Goal: Information Seeking & Learning: Learn about a topic

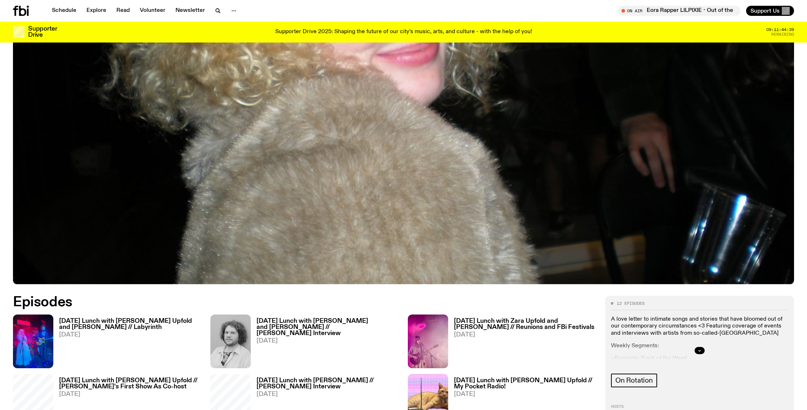
scroll to position [419, 0]
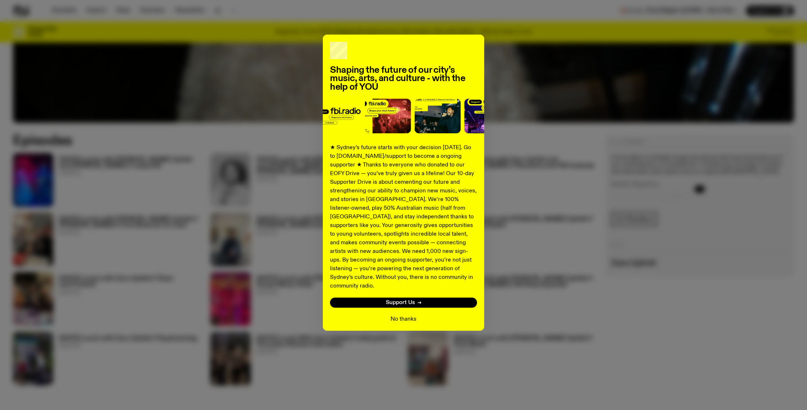
click at [407, 315] on button "No thanks" at bounding box center [403, 319] width 26 height 9
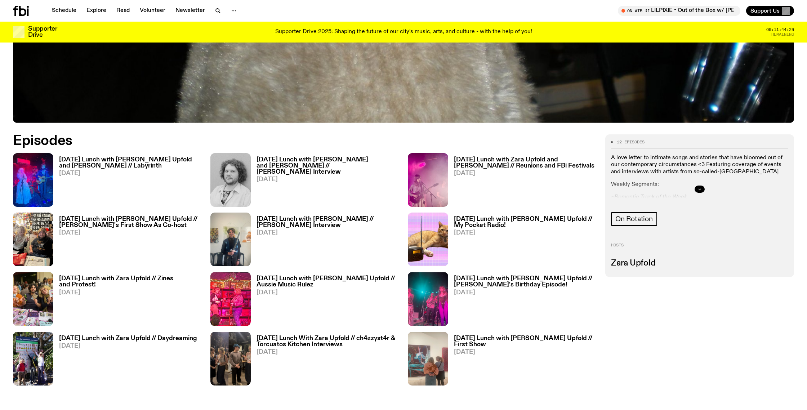
click at [701, 187] on icon "button" at bounding box center [699, 189] width 4 height 4
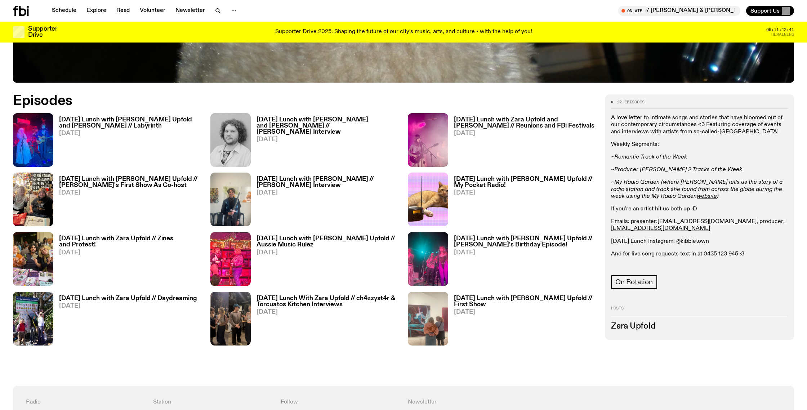
scroll to position [460, 0]
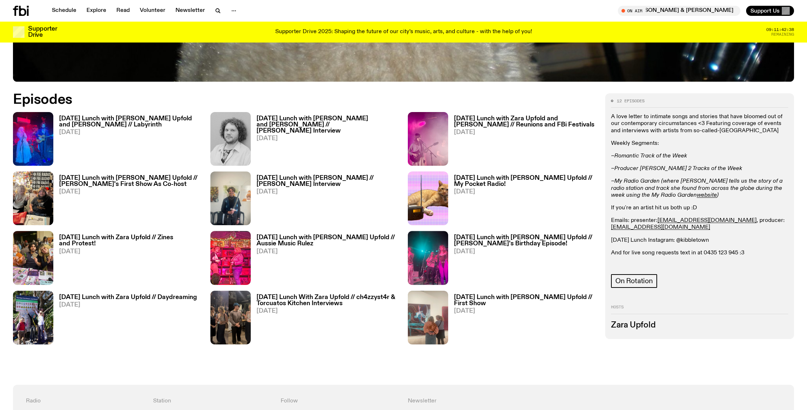
click at [695, 241] on p "[DATE] Lunch Instagram: @kibbletown" at bounding box center [699, 240] width 177 height 7
drag, startPoint x: 709, startPoint y: 239, endPoint x: 677, endPoint y: 241, distance: 32.4
click at [677, 241] on p "[DATE] Lunch Instagram: @kibbletown" at bounding box center [699, 240] width 177 height 7
copy p "@kibbletown"
click at [216, 11] on icon "button" at bounding box center [218, 10] width 9 height 9
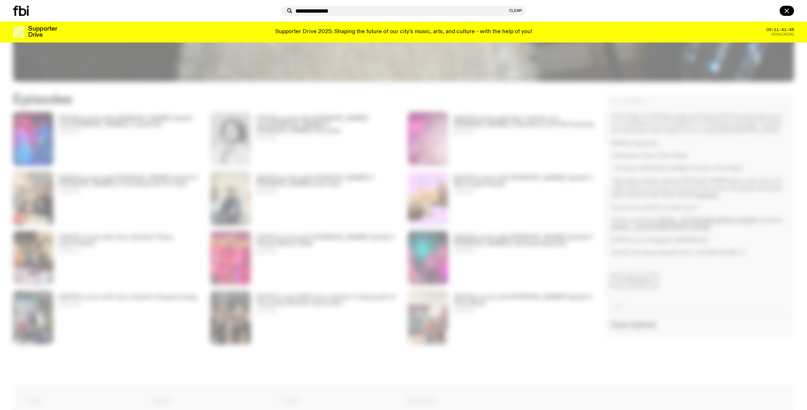
type input "**********"
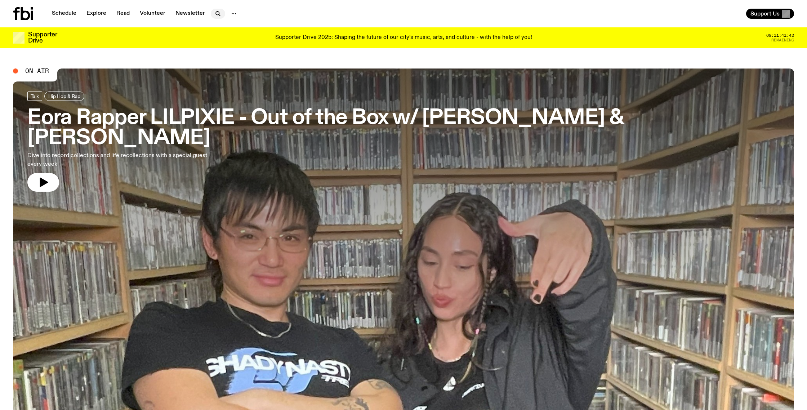
click at [217, 13] on icon "button" at bounding box center [217, 13] width 3 height 3
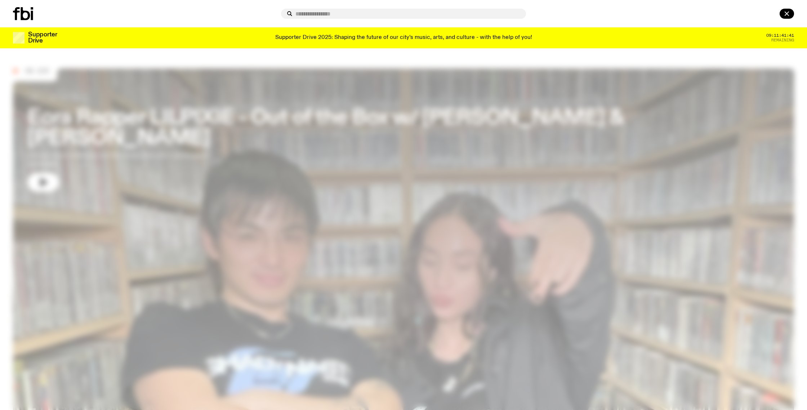
click at [158, 54] on div at bounding box center [403, 205] width 807 height 410
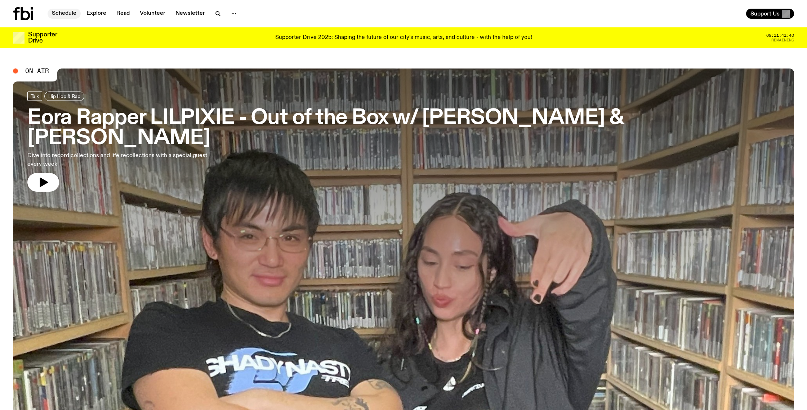
click at [67, 16] on link "Schedule" at bounding box center [64, 14] width 33 height 10
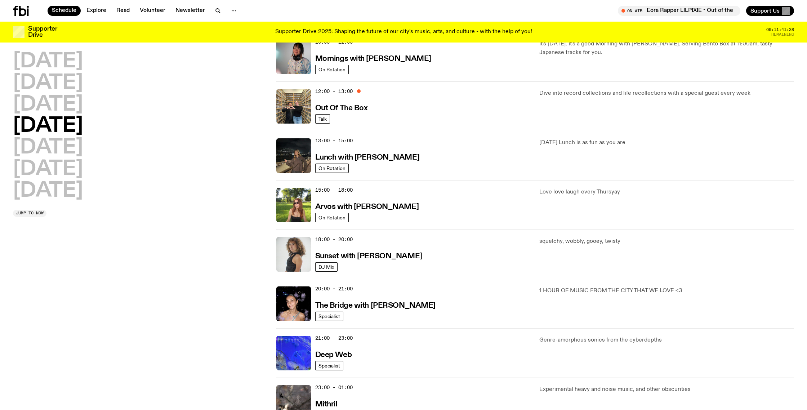
scroll to position [312, 0]
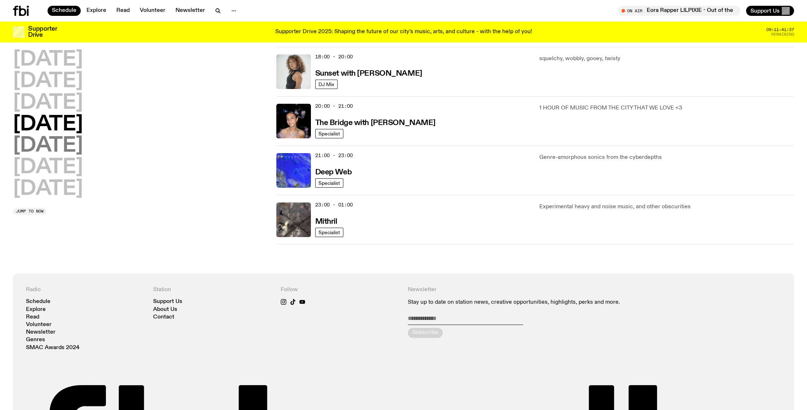
click at [54, 140] on h2 "[DATE]" at bounding box center [48, 146] width 70 height 20
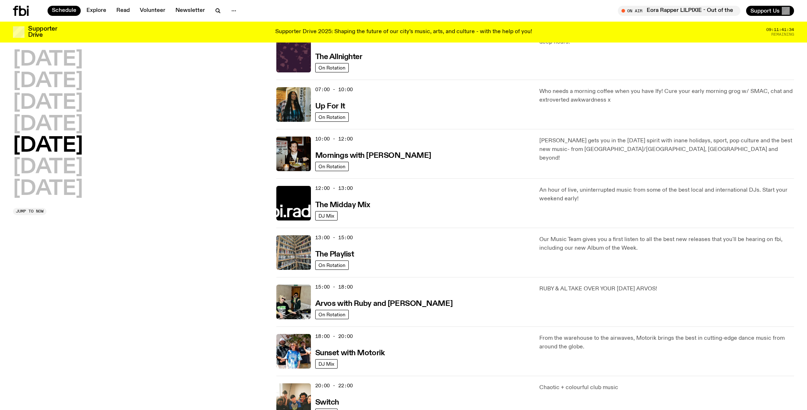
scroll to position [0, 0]
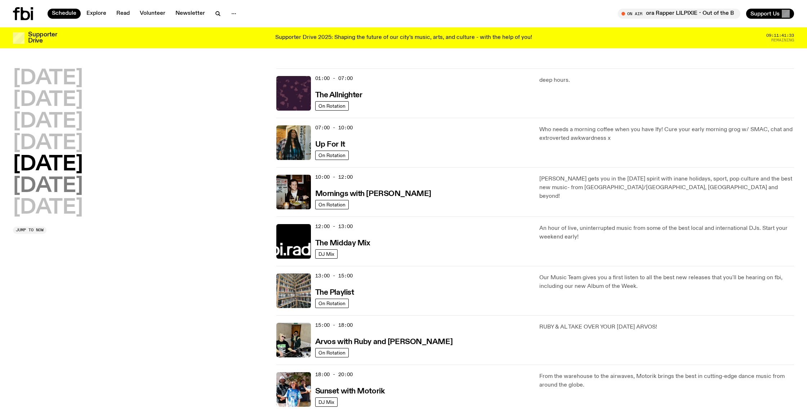
click at [73, 191] on h2 "[DATE]" at bounding box center [48, 186] width 70 height 20
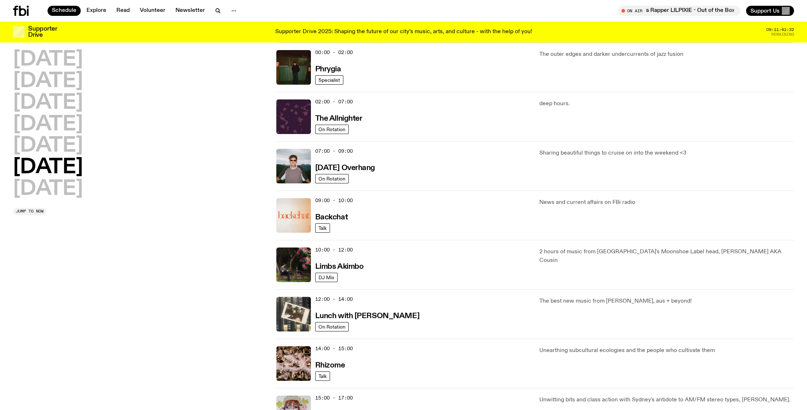
scroll to position [344, 0]
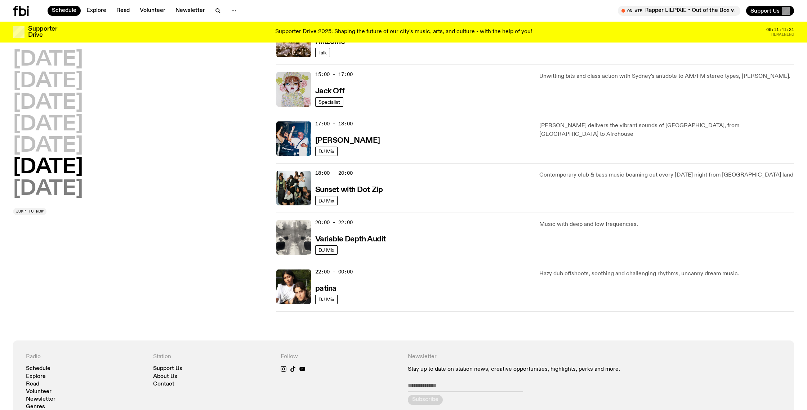
click at [65, 197] on h2 "[DATE]" at bounding box center [48, 189] width 70 height 20
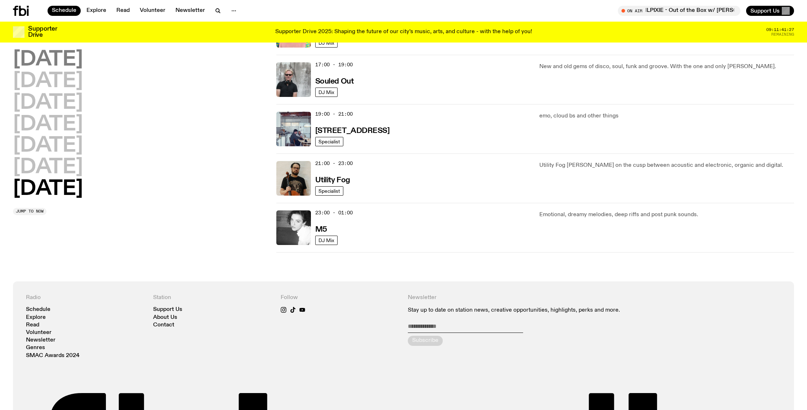
click at [57, 65] on h2 "[DATE]" at bounding box center [48, 60] width 70 height 20
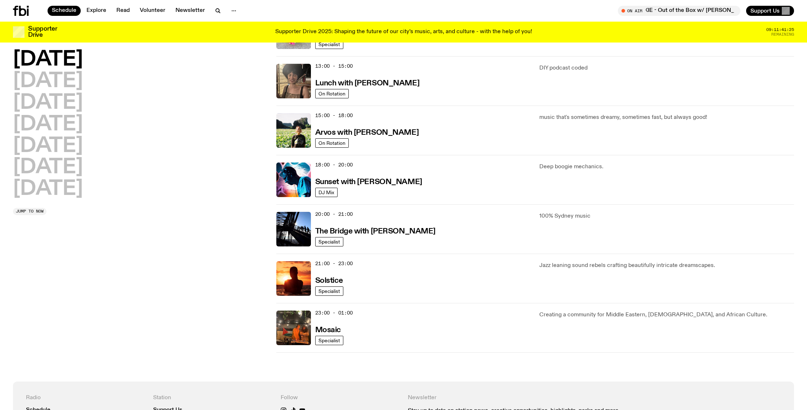
scroll to position [236, 0]
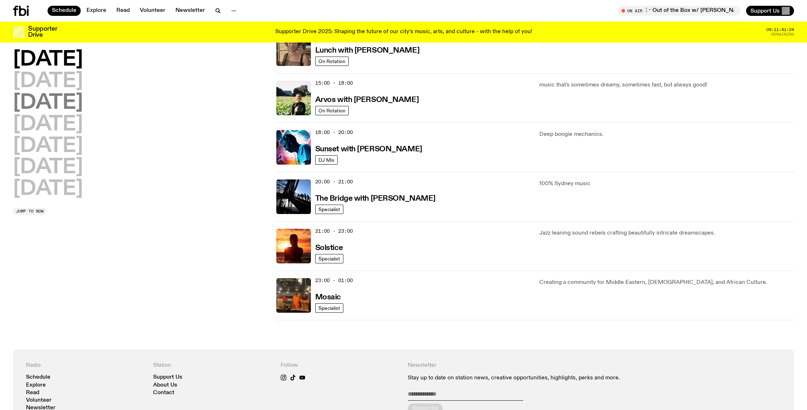
click at [83, 95] on h2 "[DATE]" at bounding box center [48, 103] width 70 height 20
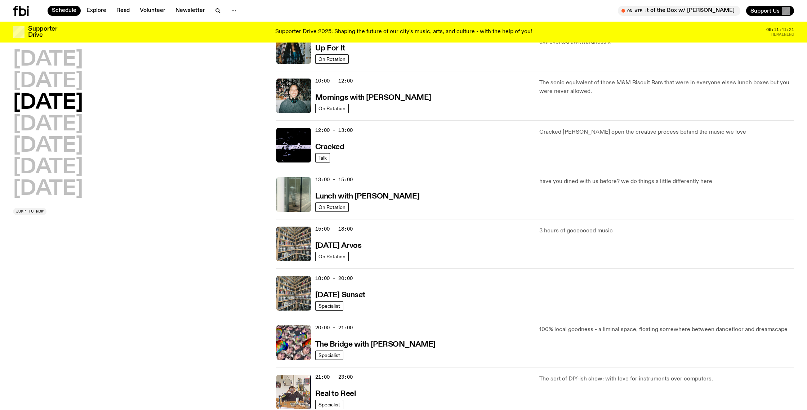
scroll to position [0, 0]
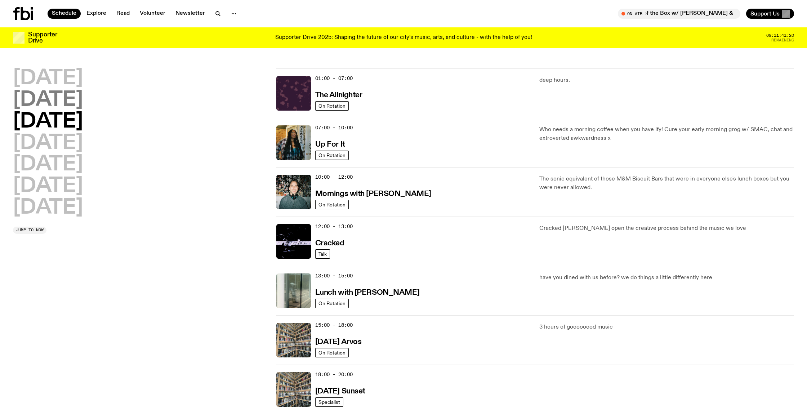
click at [72, 98] on h2 "[DATE]" at bounding box center [48, 100] width 70 height 20
